Goal: Task Accomplishment & Management: Manage account settings

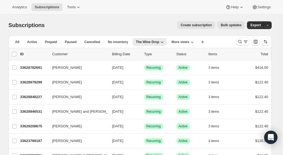
click at [18, 8] on span "Analytics" at bounding box center [19, 7] width 15 height 4
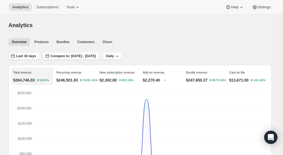
click at [33, 56] on span "Last 30 days" at bounding box center [26, 56] width 20 height 4
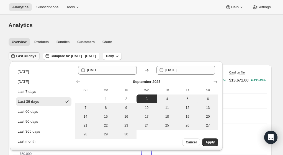
click at [102, 97] on span "1" at bounding box center [106, 99] width 16 height 4
type input "[DATE]"
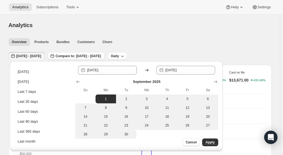
click at [127, 133] on span "30" at bounding box center [126, 134] width 16 height 4
type input "[DATE]"
click at [213, 142] on span "Apply" at bounding box center [209, 142] width 9 height 4
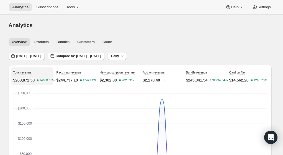
click at [41, 10] on button "Subscriptions" at bounding box center [47, 7] width 29 height 8
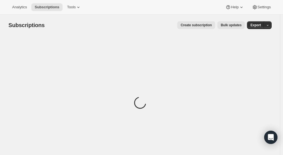
click at [73, 11] on button "Tools" at bounding box center [74, 7] width 21 height 8
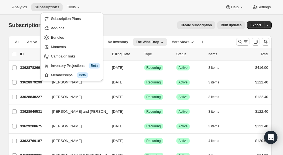
click at [155, 25] on div "Create subscription Bulk updates" at bounding box center [148, 25] width 194 height 8
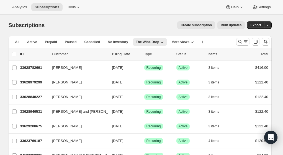
click at [244, 43] on icon "Search and filter results" at bounding box center [246, 42] width 6 height 6
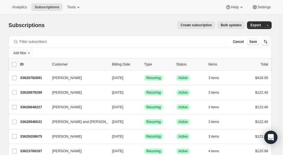
click at [24, 53] on span "Add filter" at bounding box center [19, 53] width 13 height 4
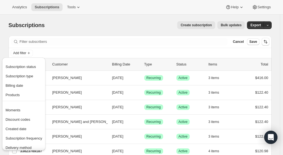
click at [19, 132] on button "Created date" at bounding box center [24, 129] width 40 height 9
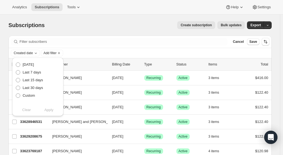
click at [24, 96] on span "Custom" at bounding box center [29, 96] width 12 height 4
click at [16, 94] on input "Custom" at bounding box center [16, 94] width 0 height 0
radio input "true"
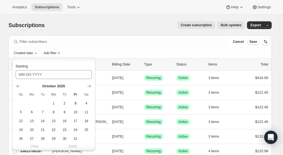
scroll to position [55, 0]
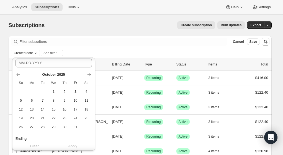
click at [18, 76] on icon "Show previous month, September 2025" at bounding box center [19, 75] width 6 height 6
click at [34, 93] on span "1" at bounding box center [32, 92] width 6 height 4
type input "[DATE]"
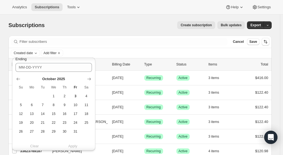
scroll to position [138, 0]
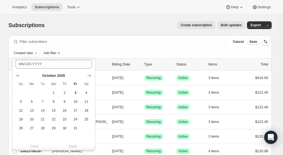
click at [16, 74] on icon "Show previous month, September 2025" at bounding box center [19, 76] width 6 height 6
click at [45, 128] on span "30" at bounding box center [43, 128] width 6 height 4
type input "[DATE]"
click at [75, 146] on span "Apply" at bounding box center [72, 147] width 9 height 6
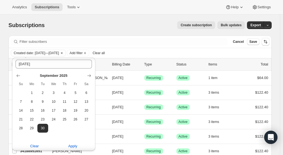
click at [108, 32] on div "Subscriptions. This page is ready Subscriptions Create subscription Bulk update…" at bounding box center [140, 25] width 263 height 21
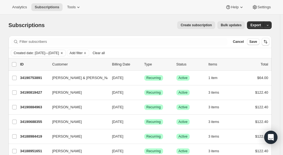
click at [87, 52] on icon "Add filter" at bounding box center [85, 53] width 4 height 4
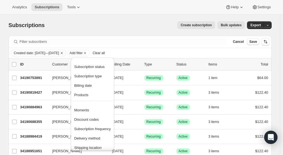
click at [93, 68] on span "Subscription status" at bounding box center [89, 67] width 30 height 4
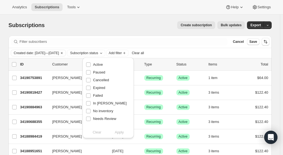
click at [92, 64] on label "Active" at bounding box center [94, 65] width 17 height 8
click at [91, 64] on input "Active" at bounding box center [88, 65] width 4 height 4
click at [89, 65] on input "Active" at bounding box center [88, 65] width 4 height 4
checkbox input "false"
click at [98, 53] on span "Subscription status" at bounding box center [84, 53] width 28 height 4
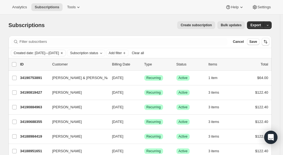
click at [98, 53] on span "Subscription status" at bounding box center [84, 53] width 28 height 4
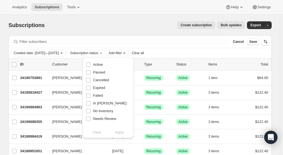
click at [98, 63] on span "Active" at bounding box center [98, 65] width 10 height 4
click at [91, 63] on input "Active" at bounding box center [88, 65] width 4 height 4
checkbox input "true"
click at [119, 131] on span "Apply" at bounding box center [119, 133] width 9 height 6
click at [123, 52] on span "Add filter" at bounding box center [116, 53] width 13 height 4
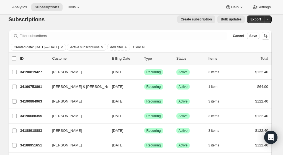
scroll to position [0, 0]
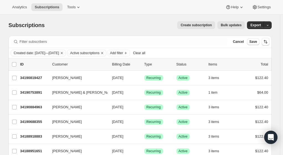
click at [123, 53] on span "Add filter" at bounding box center [116, 53] width 13 height 4
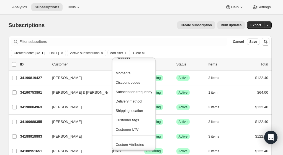
scroll to position [37, 0]
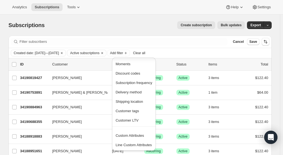
click at [139, 134] on span "Custom Attributes" at bounding box center [129, 136] width 29 height 4
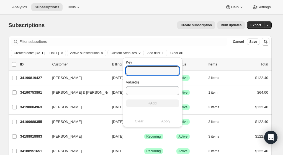
click at [133, 73] on input "Key" at bounding box center [152, 70] width 53 height 9
type input "Sales_associate_name"
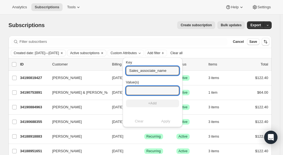
click at [138, 91] on input "Value(s)" at bounding box center [152, 90] width 53 height 9
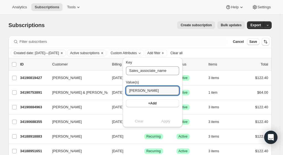
type input "[PERSON_NAME]"
click at [148, 105] on span "+Add" at bounding box center [152, 103] width 8 height 4
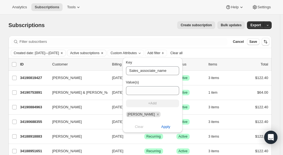
click at [161, 126] on span "Apply" at bounding box center [165, 127] width 9 height 6
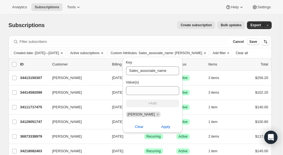
click at [163, 127] on span "Apply" at bounding box center [165, 127] width 9 height 6
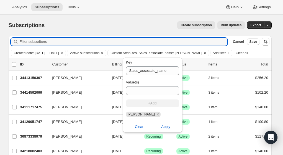
click at [150, 38] on input "Filter subscribers" at bounding box center [124, 42] width 208 height 8
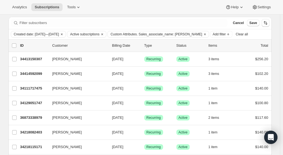
scroll to position [0, 0]
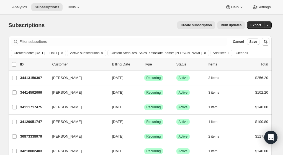
click at [61, 63] on p "Customer" at bounding box center [79, 65] width 55 height 6
click at [256, 25] on span "Export" at bounding box center [255, 25] width 11 height 4
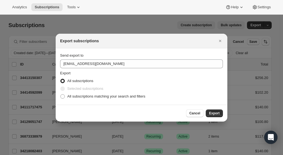
click at [97, 96] on span "All subscriptions matching your search and filters" at bounding box center [106, 96] width 78 height 4
click at [61, 95] on input "All subscriptions matching your search and filters" at bounding box center [60, 94] width 0 height 0
radio input "true"
click at [217, 114] on span "Export" at bounding box center [214, 113] width 11 height 4
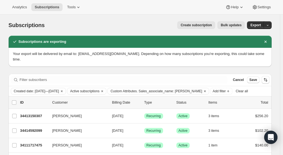
click at [260, 25] on span "Export" at bounding box center [255, 25] width 11 height 4
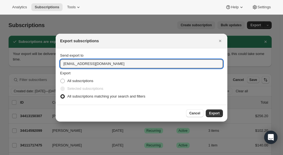
click at [67, 65] on input "[EMAIL_ADDRESS][DOMAIN_NAME]" at bounding box center [141, 64] width 163 height 9
click at [67, 64] on input "[EMAIL_ADDRESS][DOMAIN_NAME]" at bounding box center [141, 64] width 163 height 9
type input "[EMAIL_ADDRESS][DOMAIN_NAME]"
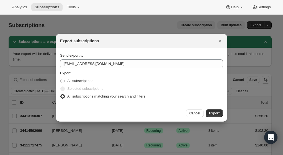
click at [214, 113] on span "Export" at bounding box center [214, 113] width 11 height 4
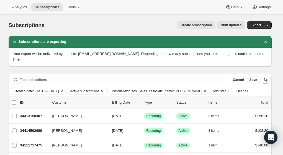
drag, startPoint x: 238, startPoint y: 85, endPoint x: 236, endPoint y: 85, distance: 2.8
click at [238, 89] on span "Clear all" at bounding box center [242, 91] width 12 height 4
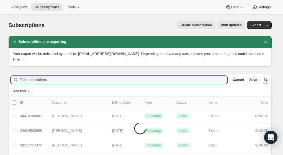
click at [131, 76] on input "Filter subscribers" at bounding box center [124, 80] width 208 height 8
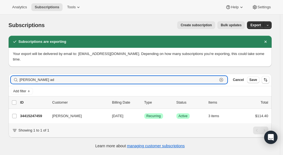
type input "[PERSON_NAME] ad"
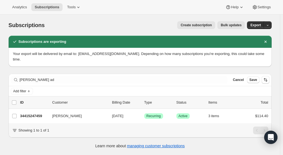
click at [38, 114] on p "34415247459" at bounding box center [34, 117] width 28 height 6
